Goal: Obtain resource: Download file/media

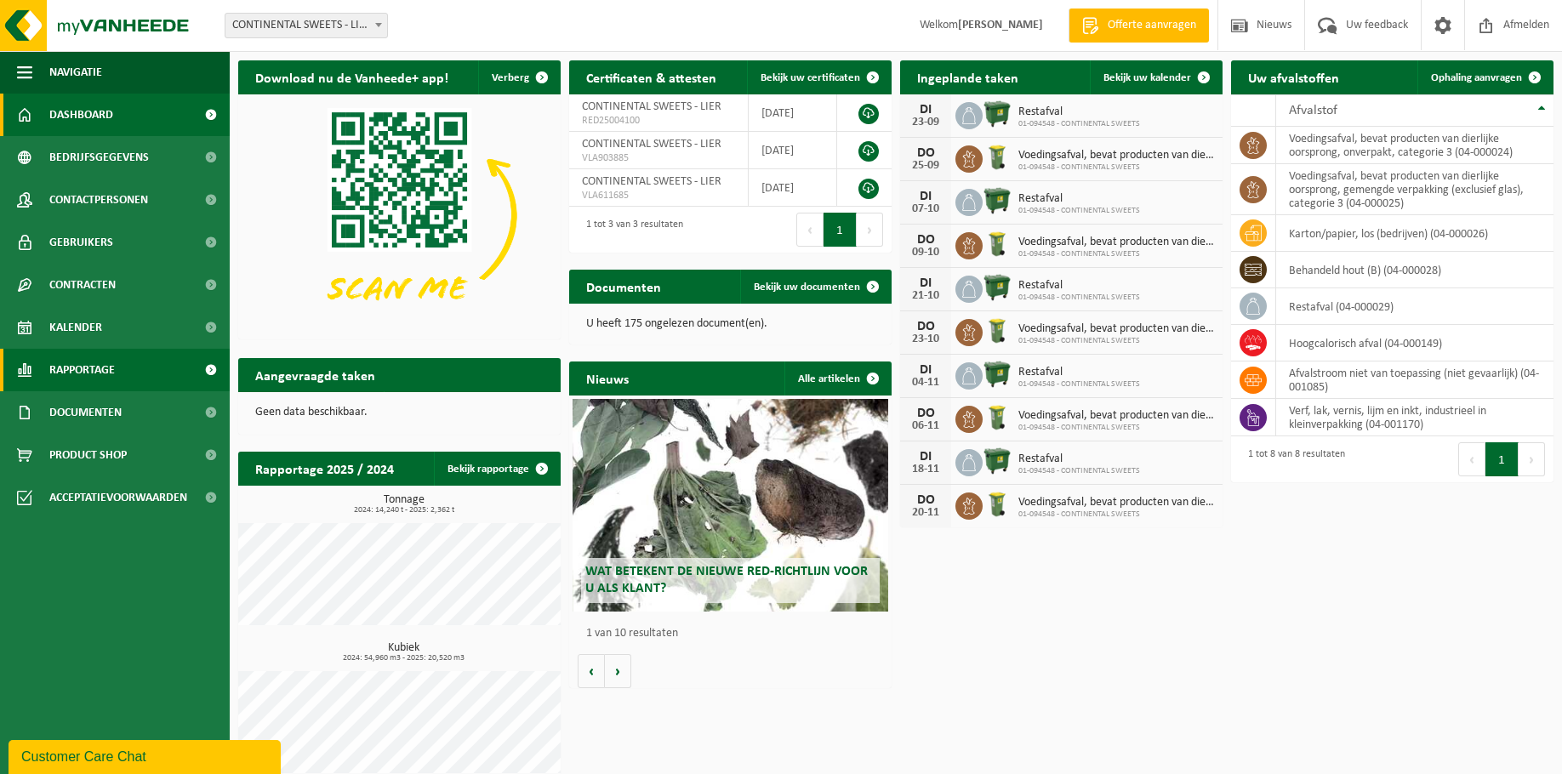
click at [95, 374] on span "Rapportage" at bounding box center [82, 370] width 66 height 43
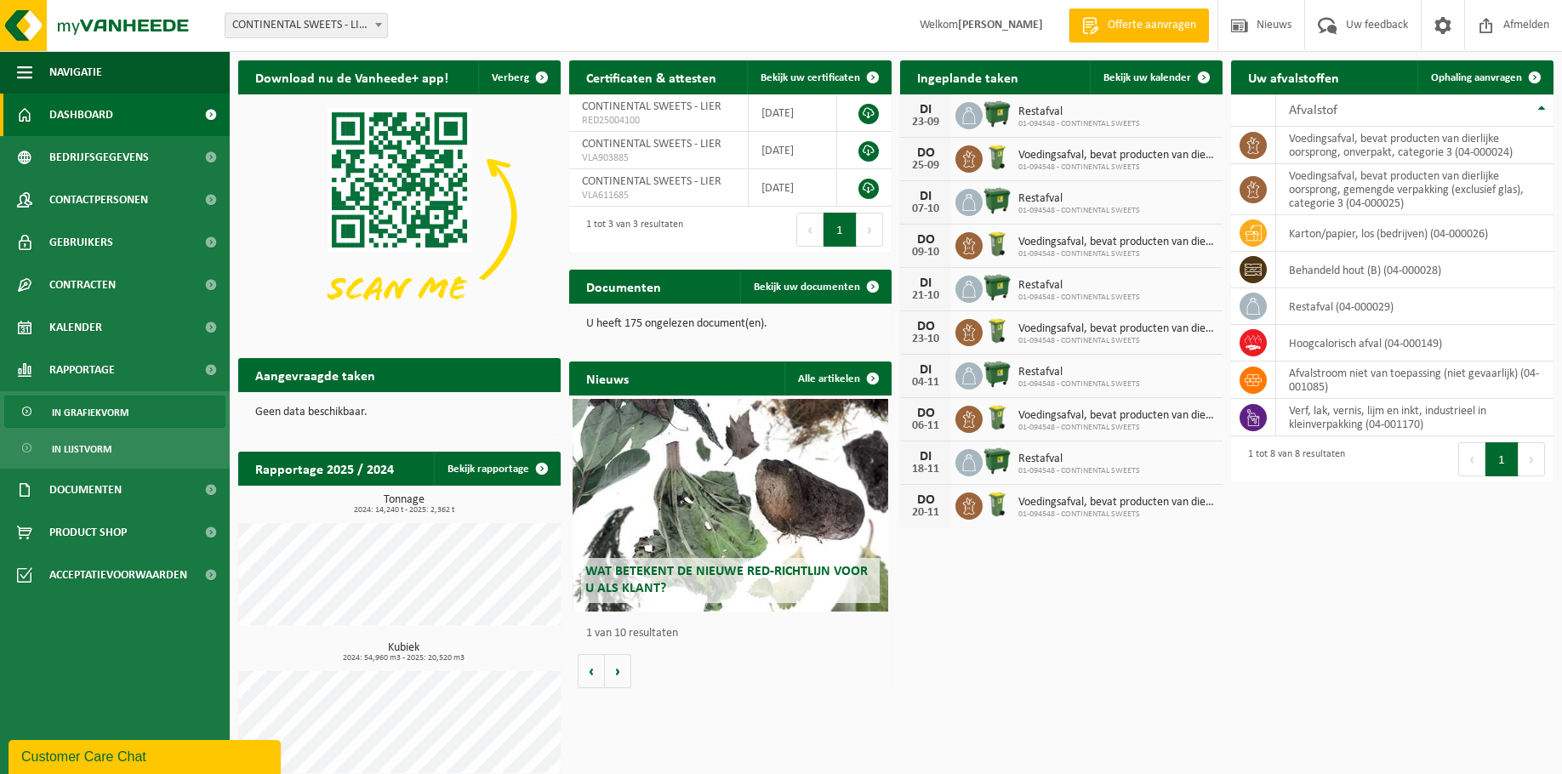
click at [81, 415] on span "In grafiekvorm" at bounding box center [90, 413] width 77 height 32
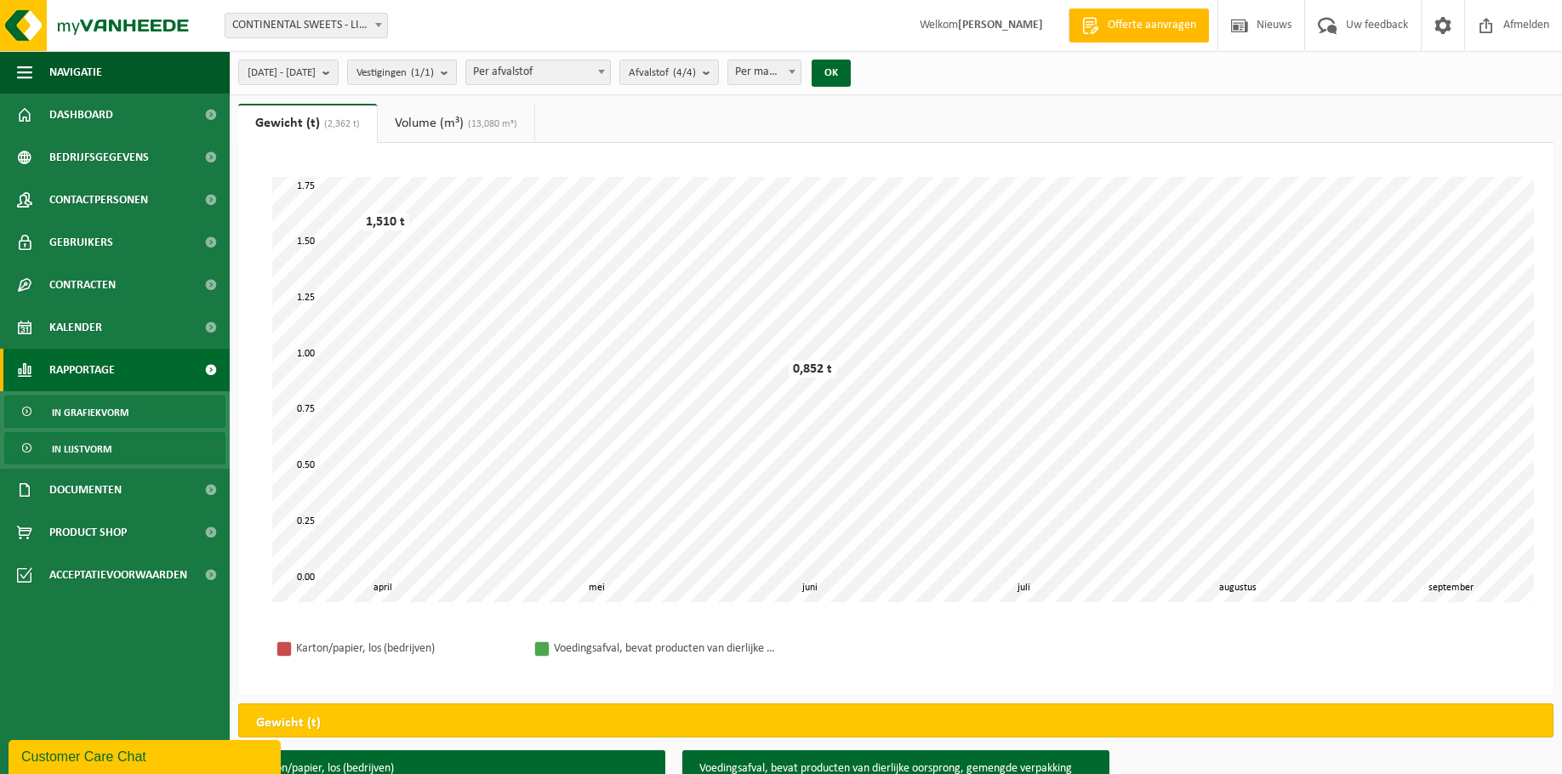
click at [86, 446] on span "In lijstvorm" at bounding box center [82, 449] width 60 height 32
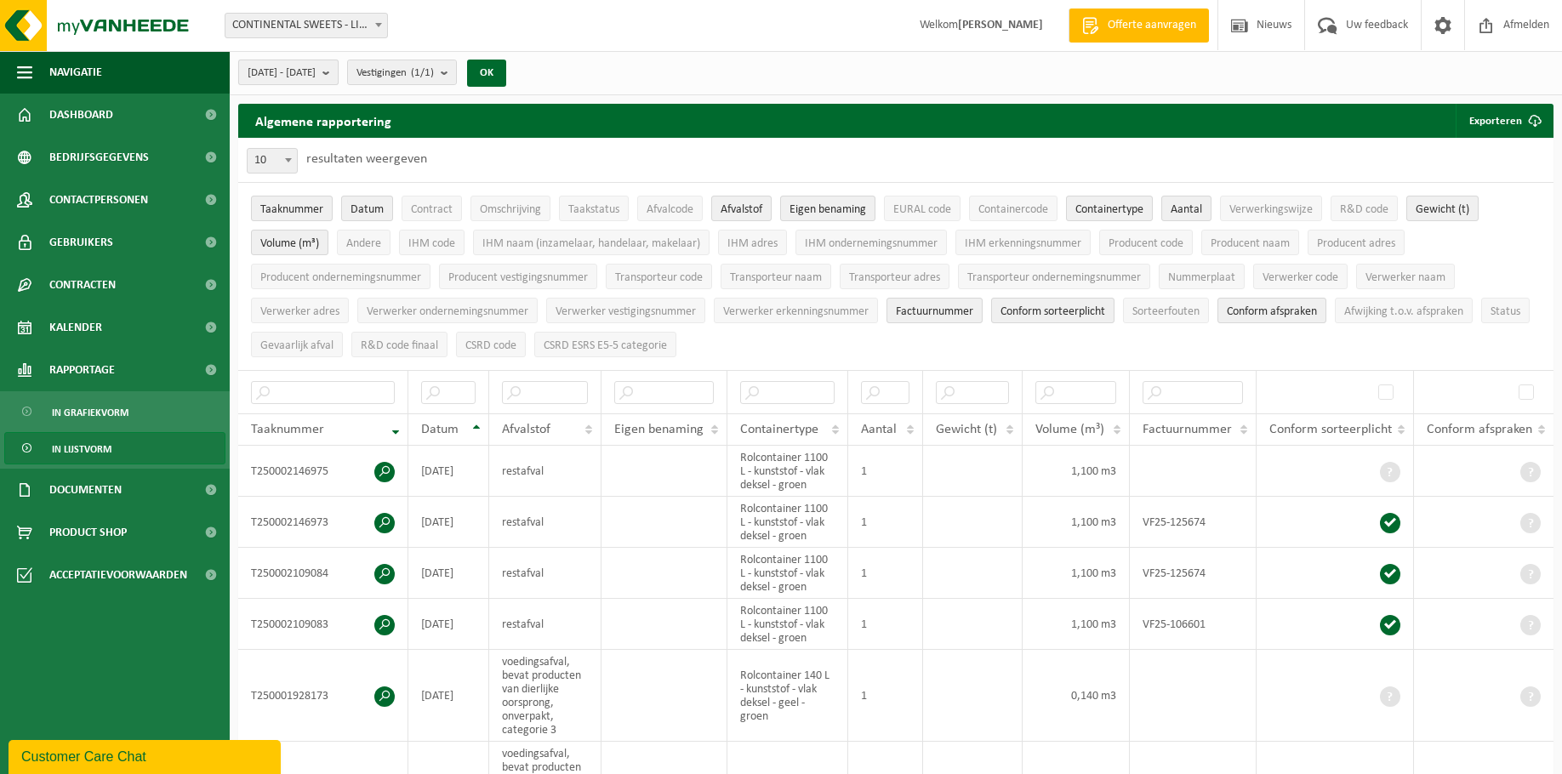
click at [338, 67] on b "submit" at bounding box center [330, 72] width 15 height 24
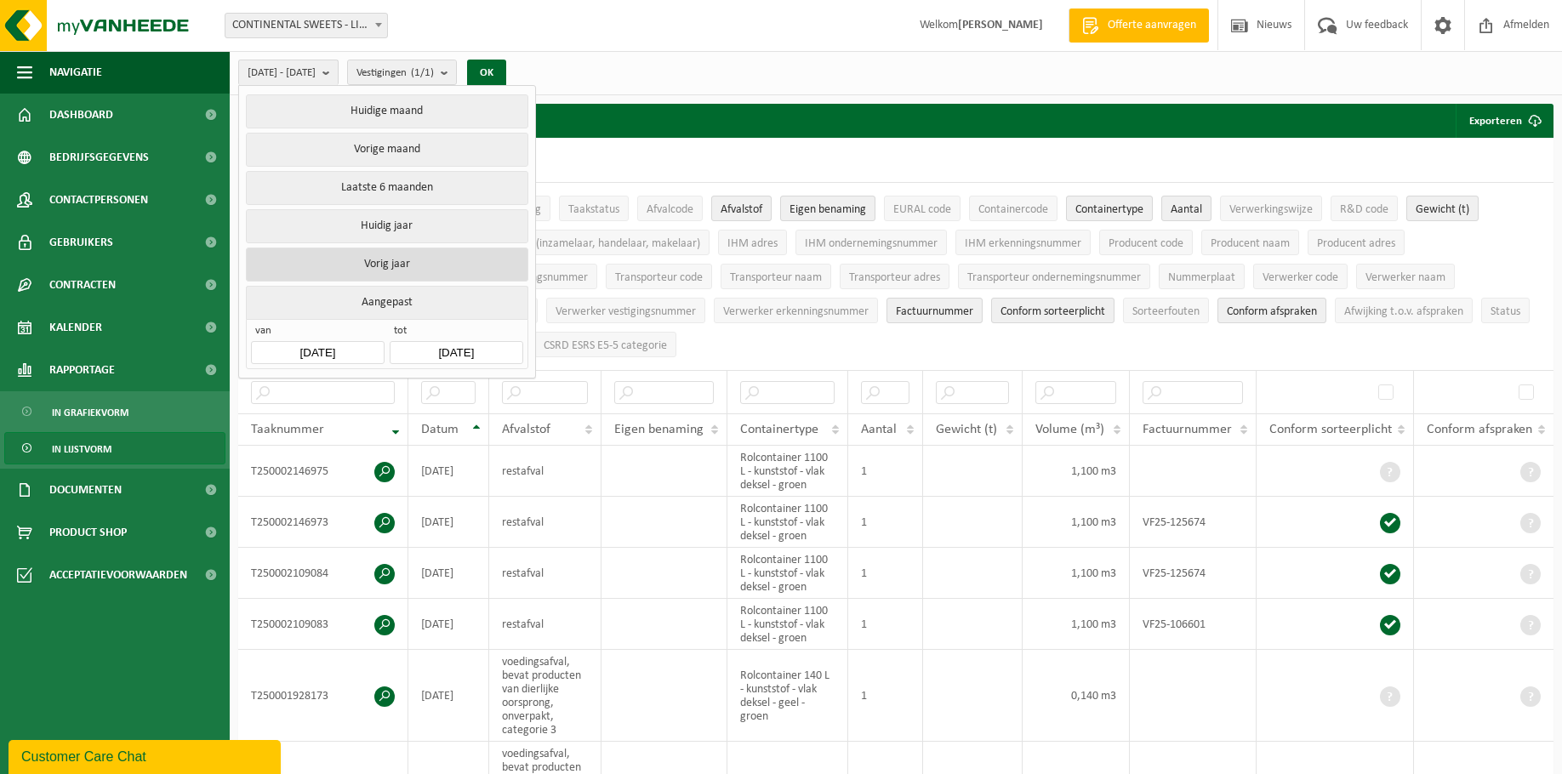
click at [375, 265] on button "Vorig jaar" at bounding box center [387, 265] width 282 height 34
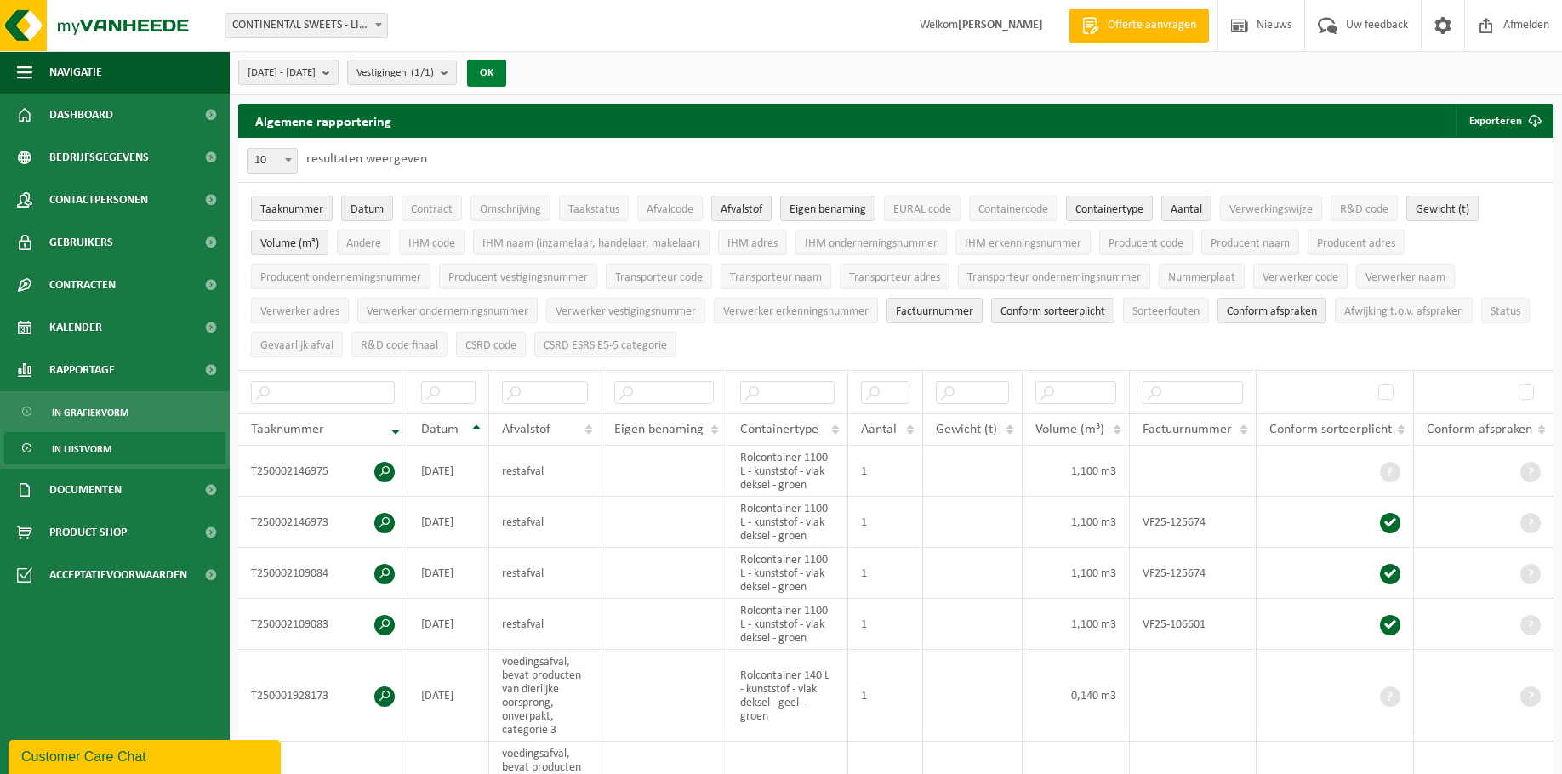
click at [506, 73] on button "OK" at bounding box center [486, 73] width 39 height 27
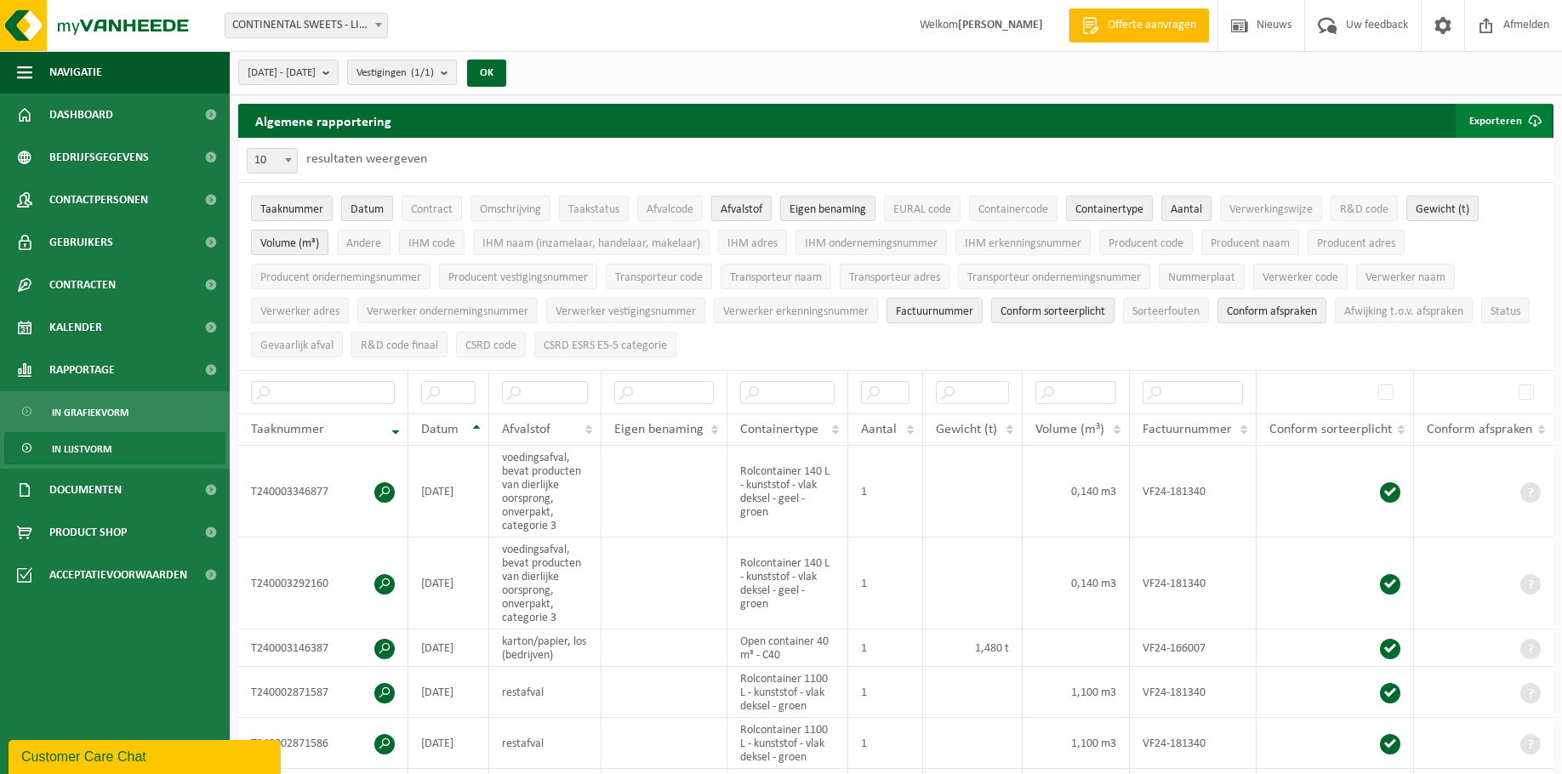
click at [1488, 116] on button "Exporteren" at bounding box center [1504, 121] width 96 height 34
click at [1470, 189] on link "Alle beschikbare kolommen" at bounding box center [1474, 189] width 154 height 34
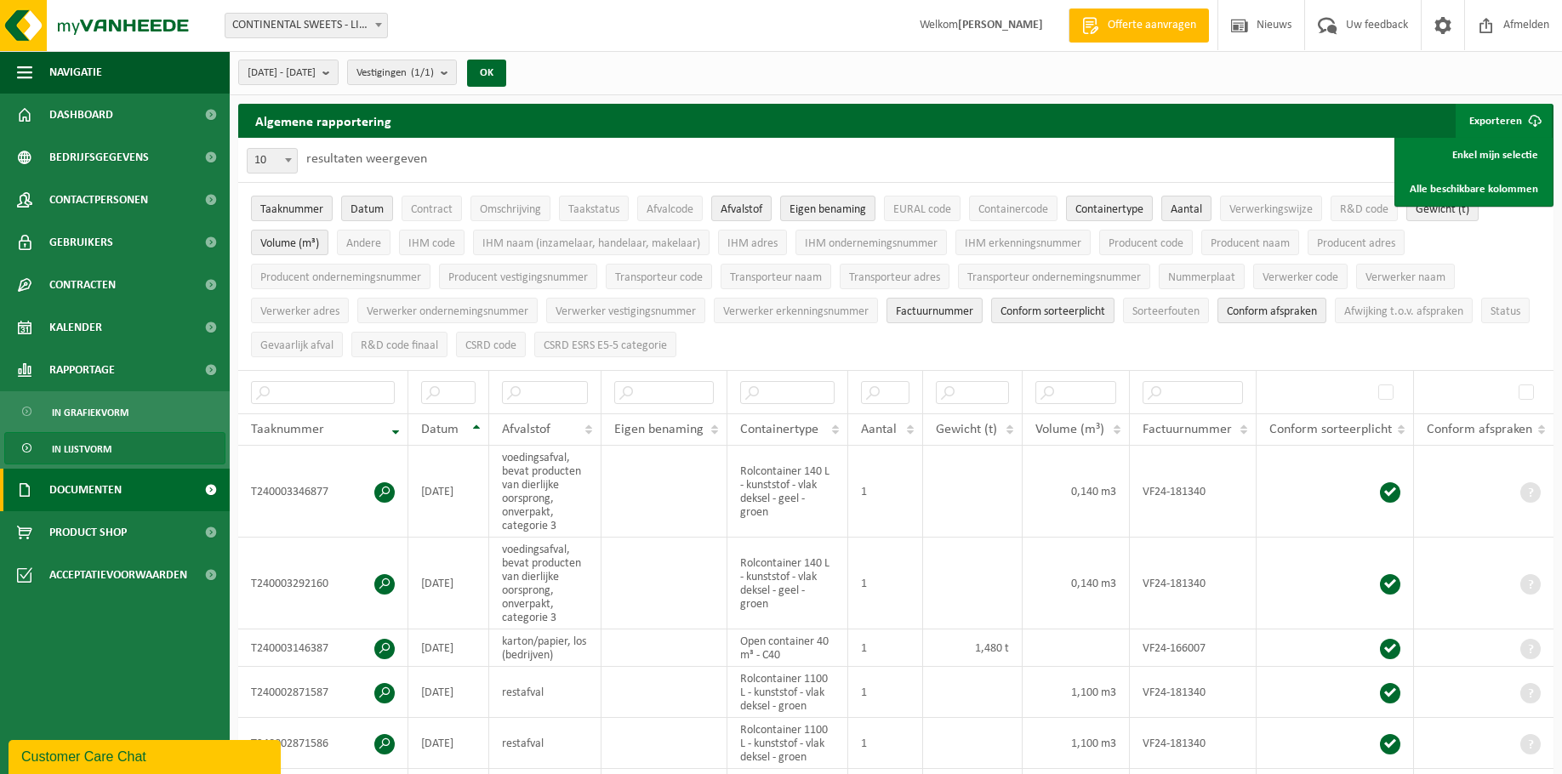
click at [108, 491] on span "Documenten" at bounding box center [85, 490] width 72 height 43
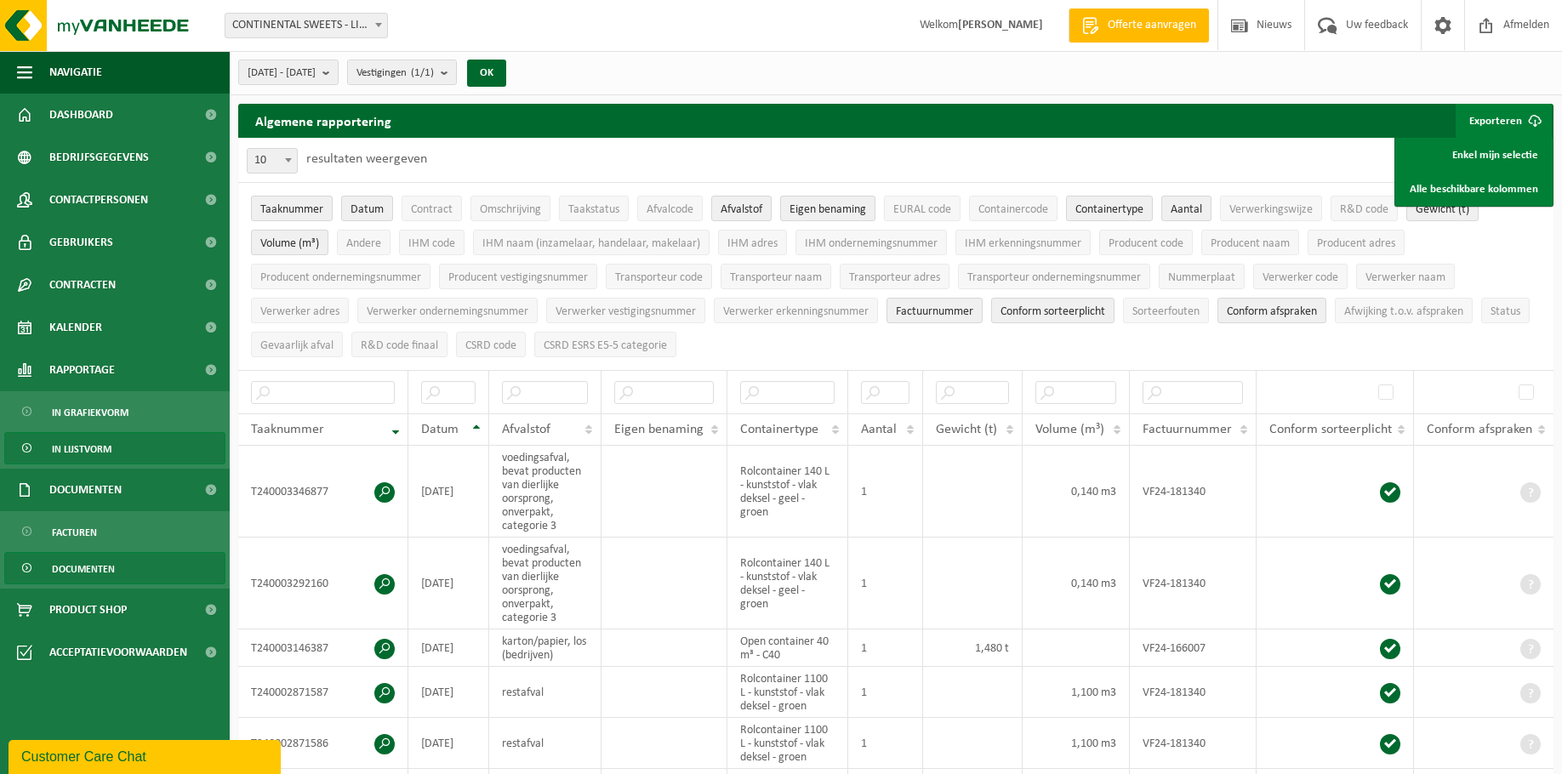
click at [81, 568] on span "Documenten" at bounding box center [83, 569] width 63 height 32
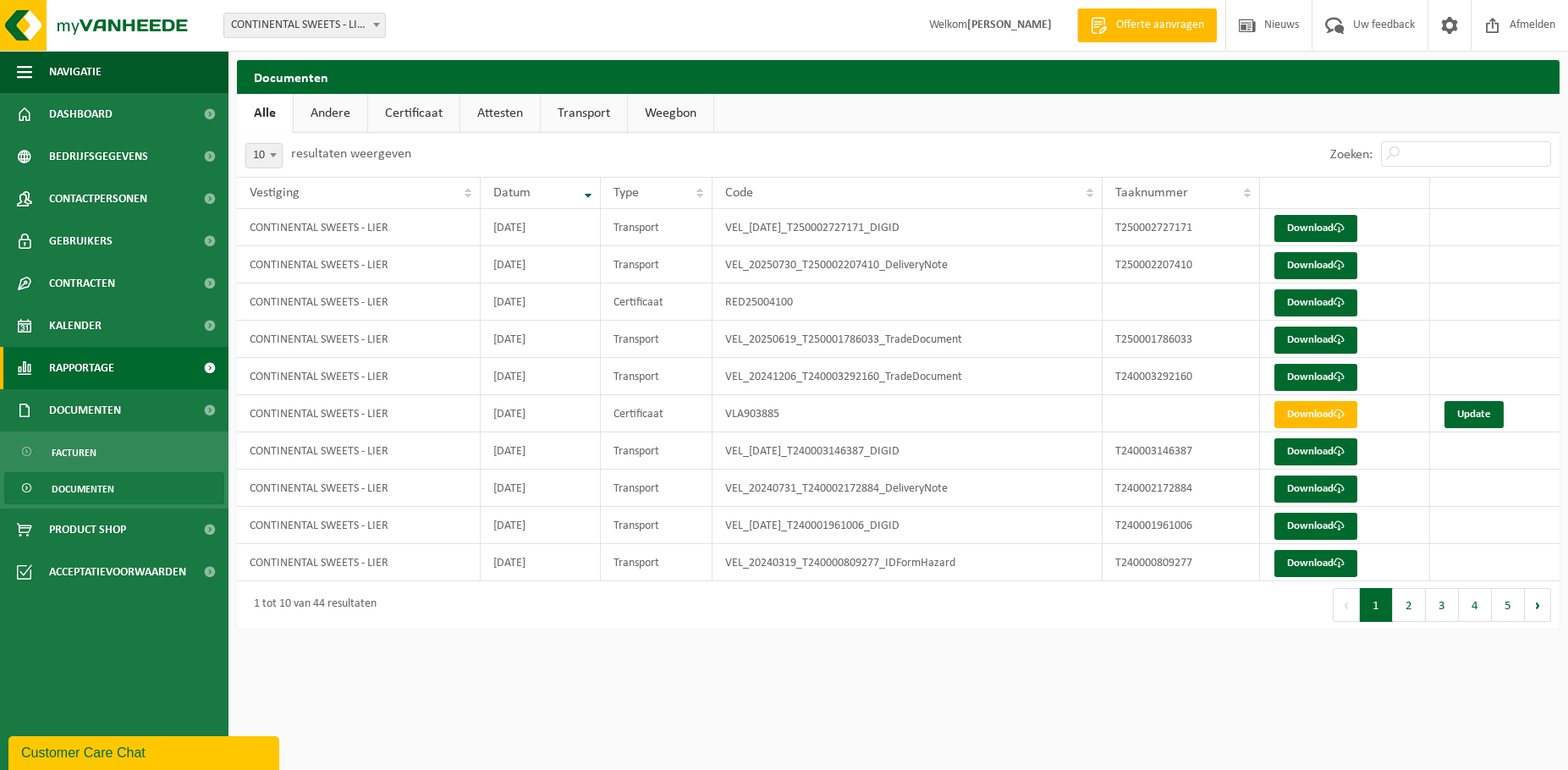
click at [77, 372] on span "Rapportage" at bounding box center [82, 368] width 66 height 43
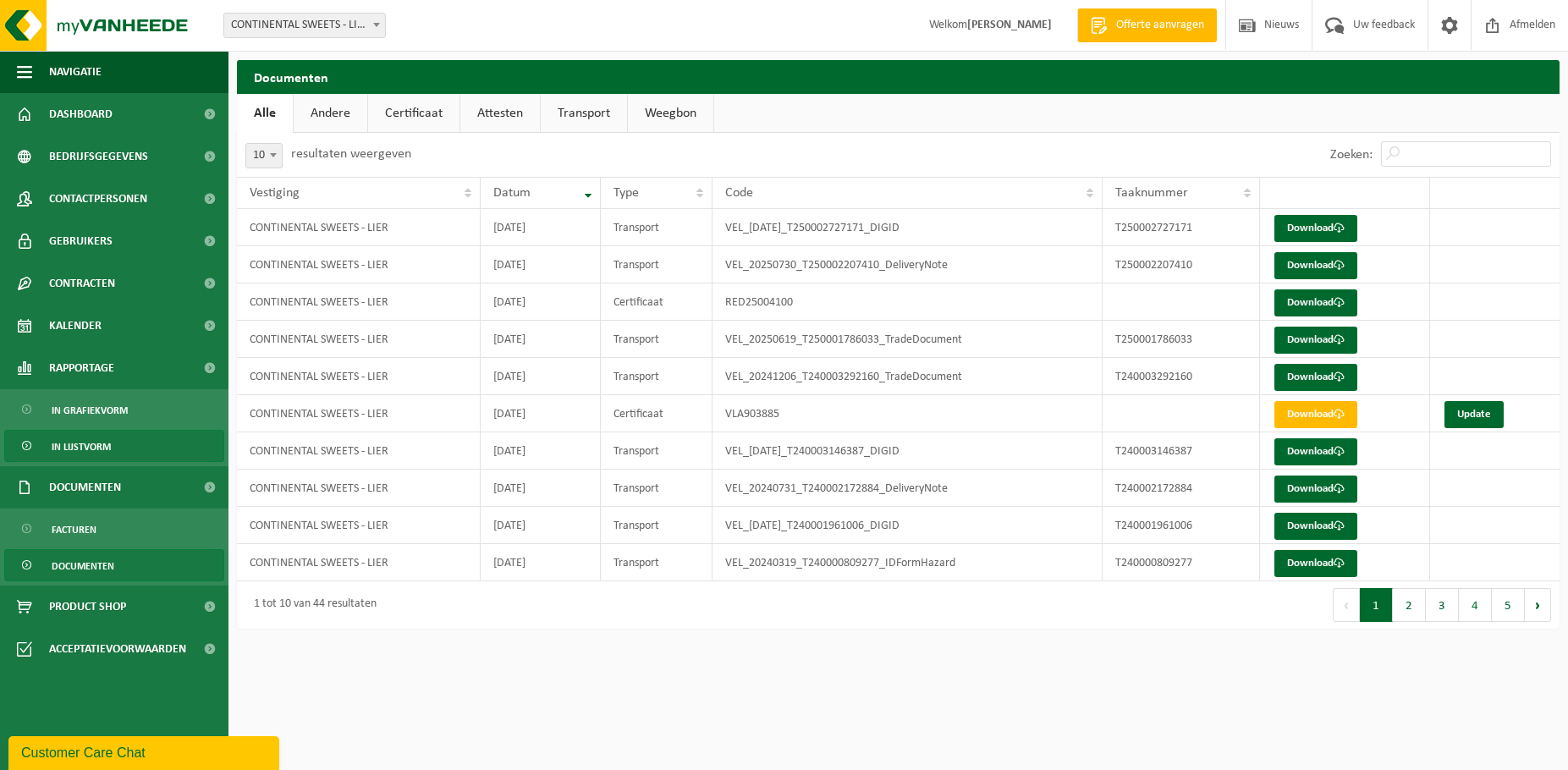
click at [71, 448] on span "In lijstvorm" at bounding box center [82, 447] width 60 height 32
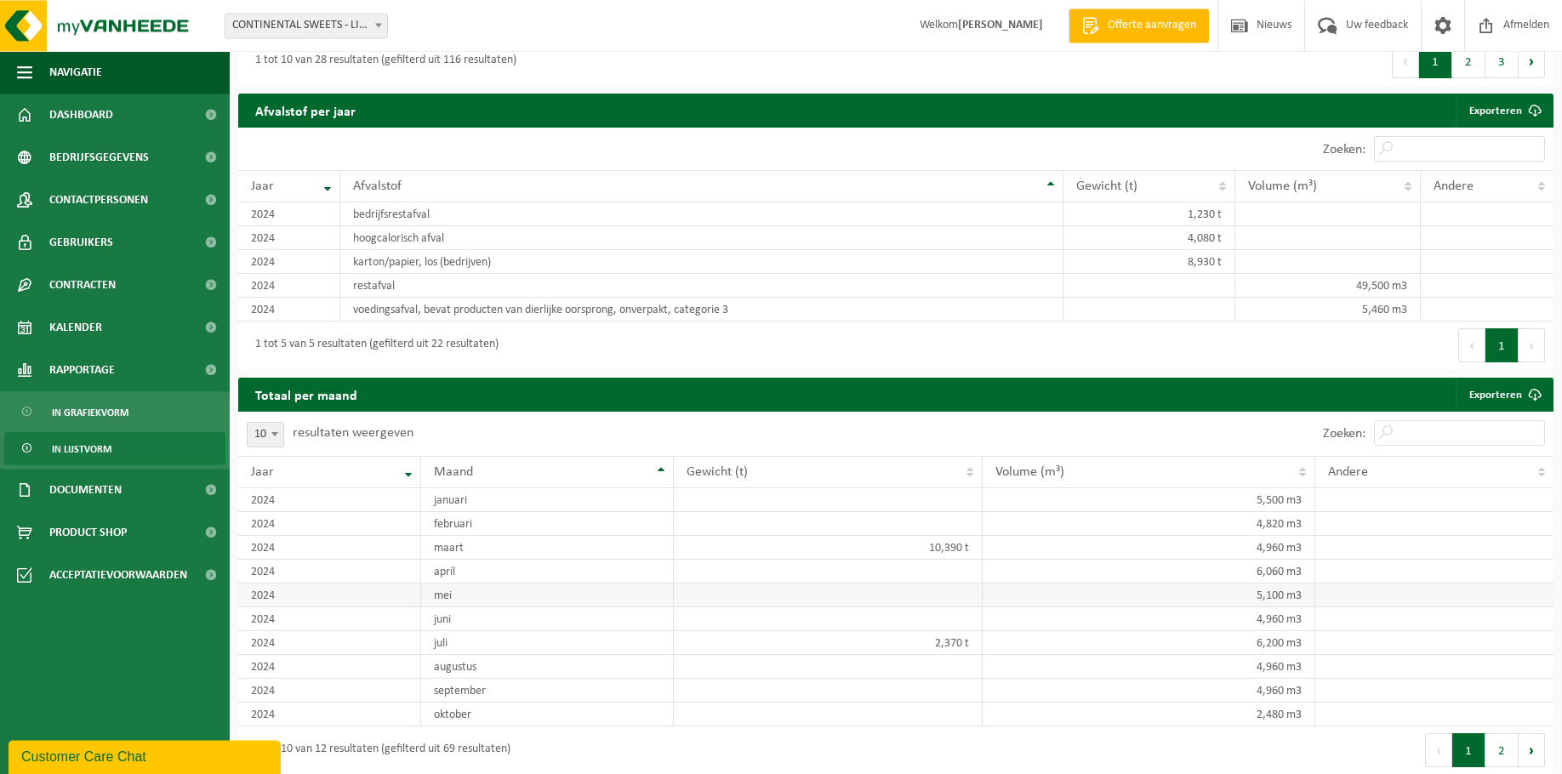
scroll to position [1806, 0]
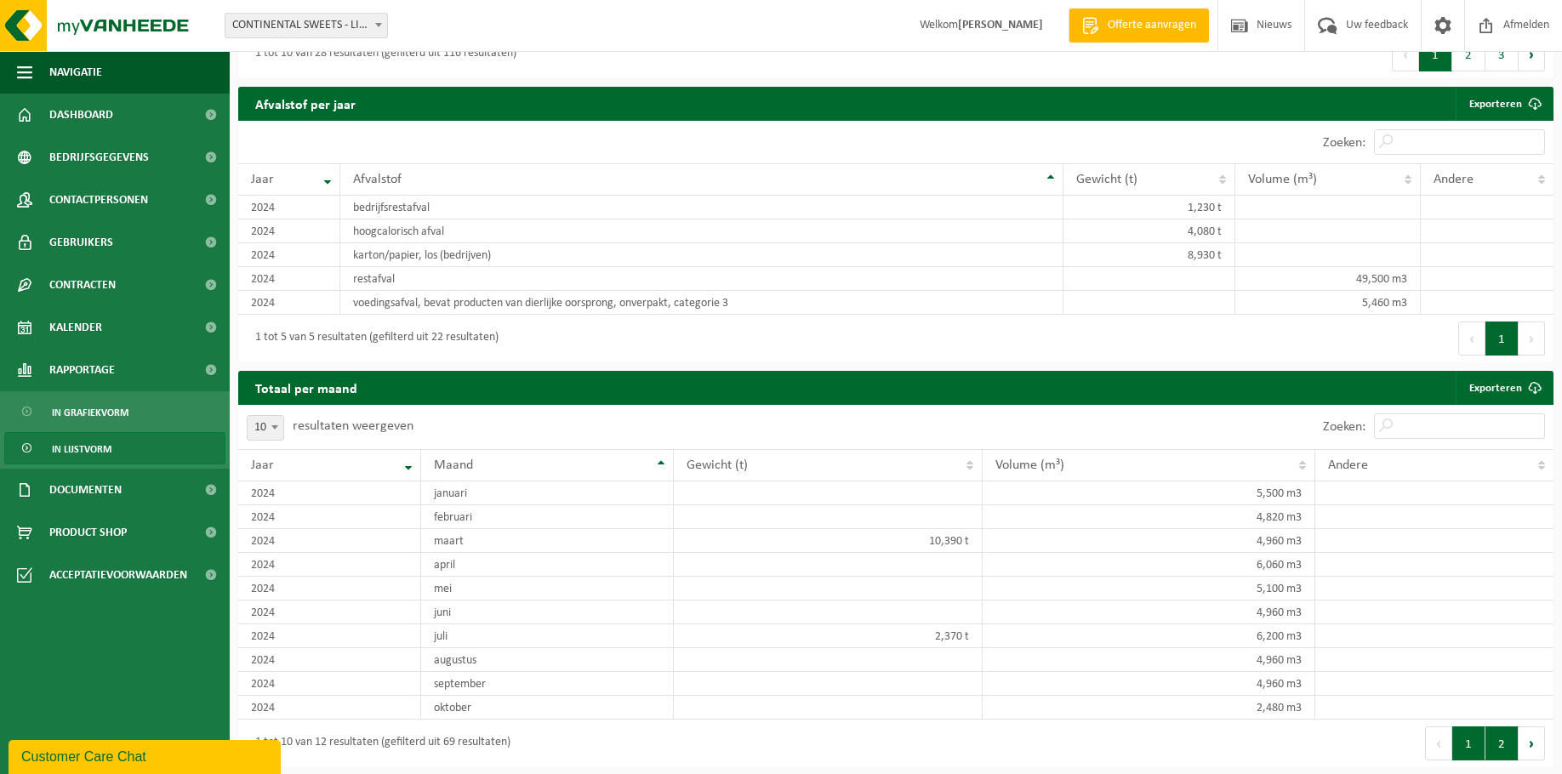
click at [1505, 744] on button "2" at bounding box center [1502, 744] width 33 height 34
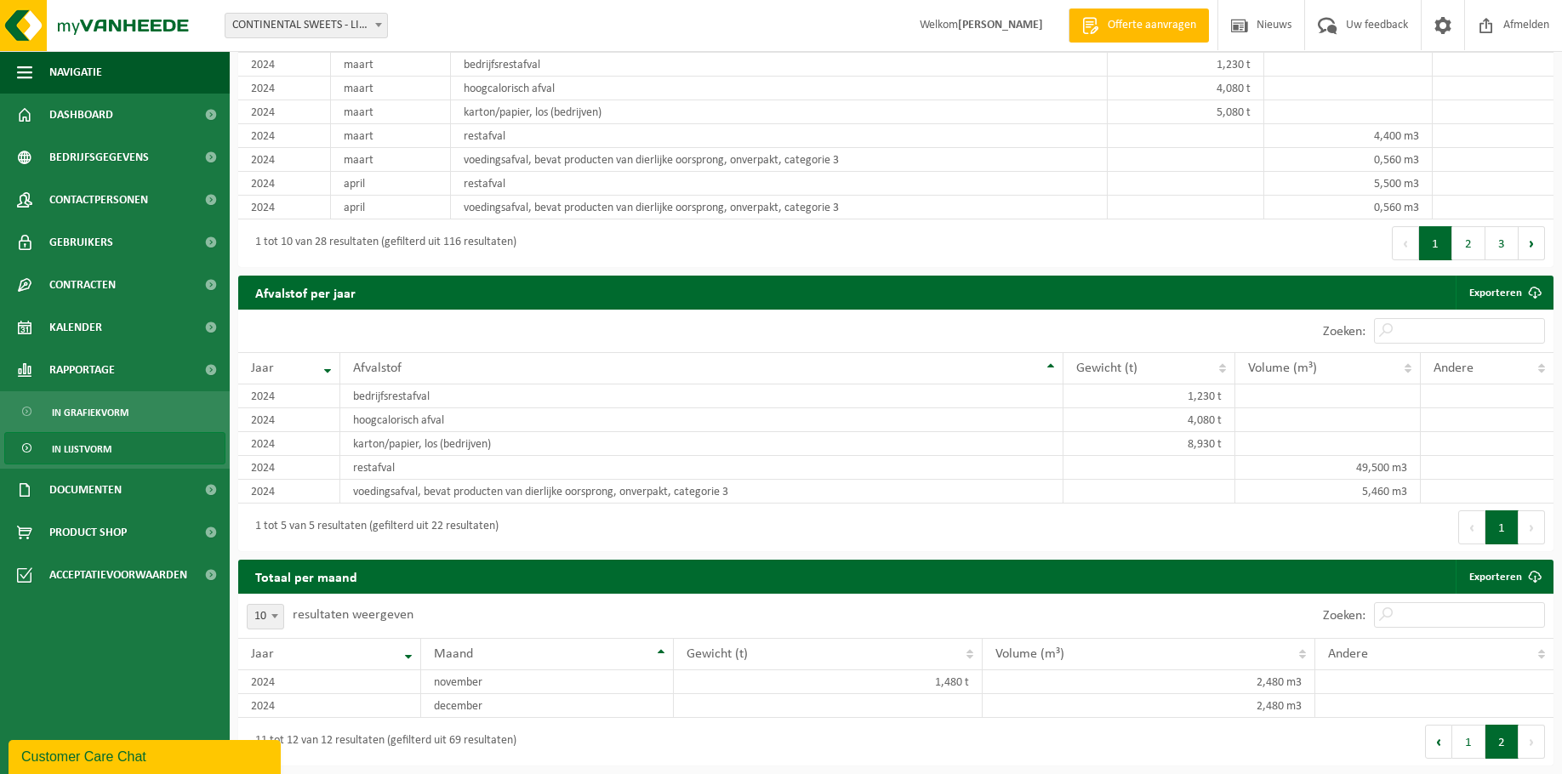
scroll to position [1615, 0]
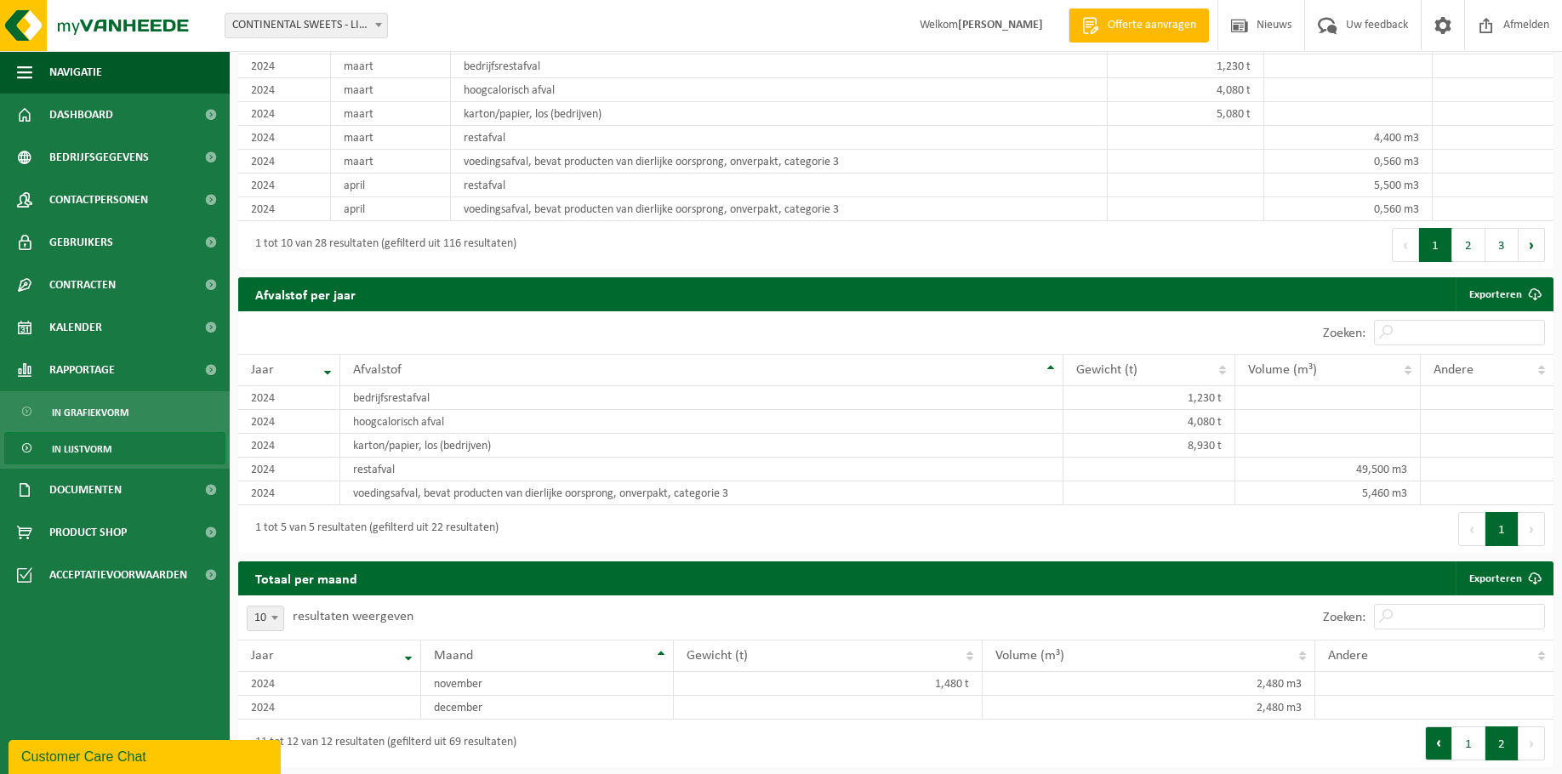
click at [1441, 740] on button "Vorige" at bounding box center [1438, 744] width 27 height 34
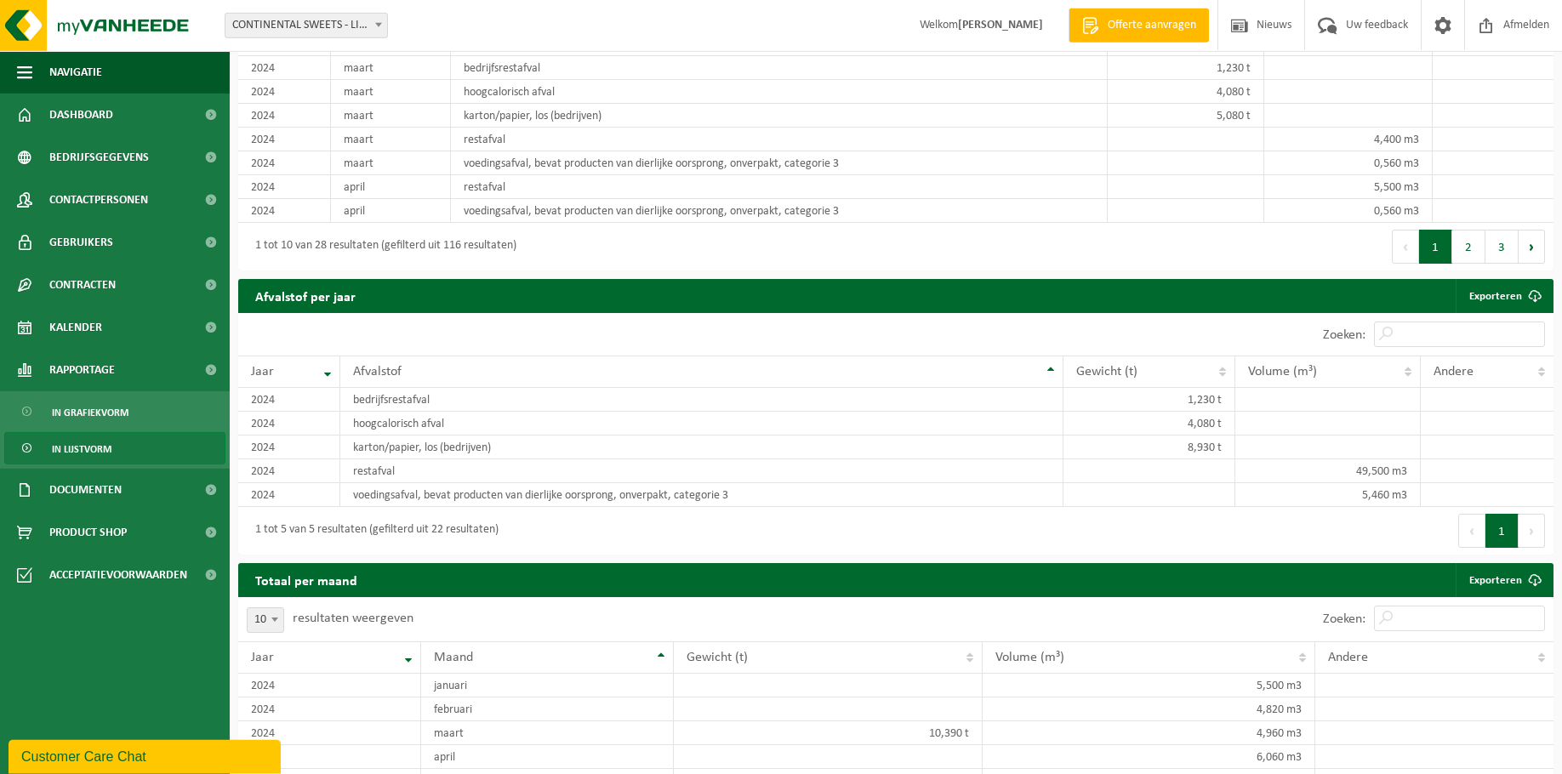
scroll to position [1632, 0]
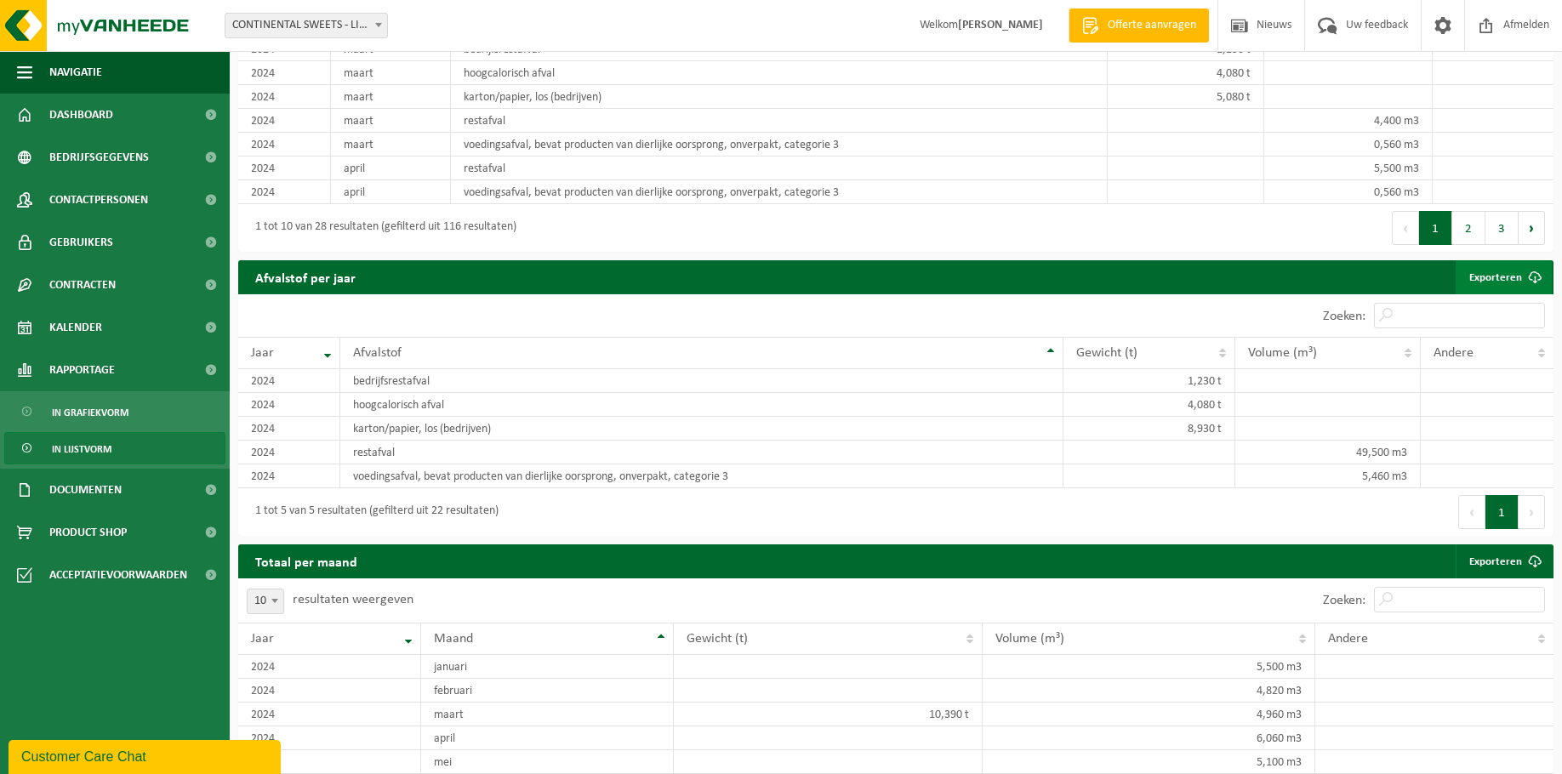
click at [1502, 268] on link "Exporteren" at bounding box center [1504, 277] width 96 height 34
